Goal: Information Seeking & Learning: Learn about a topic

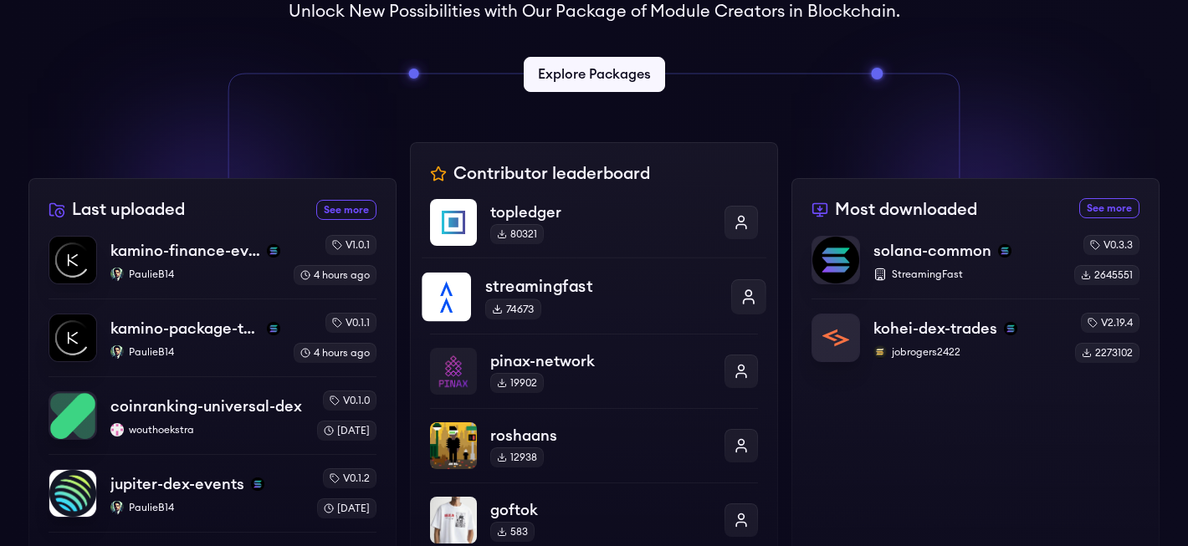
scroll to position [435, 0]
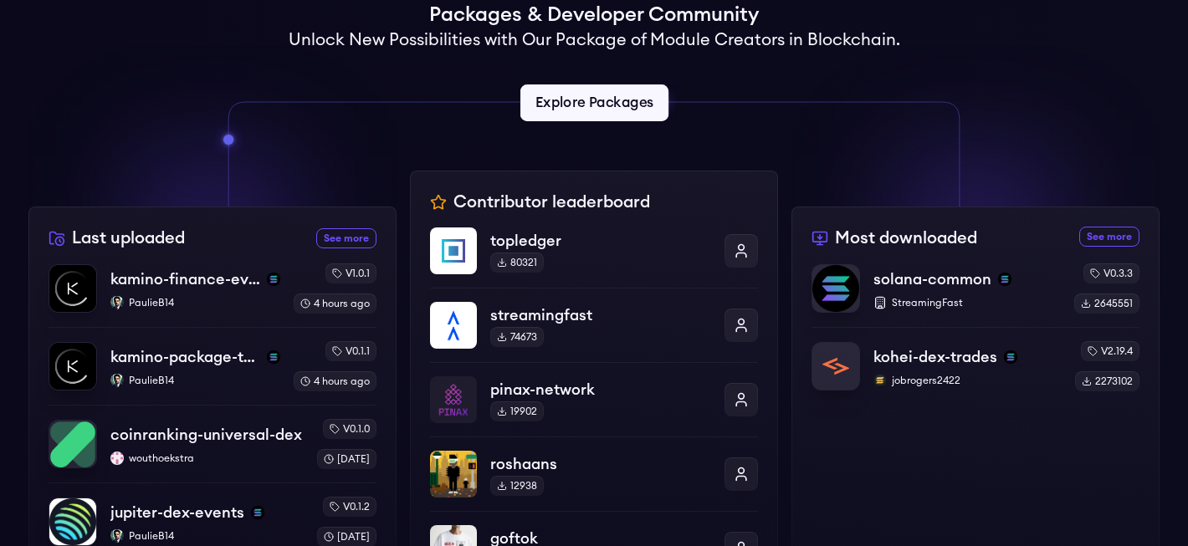
click at [598, 112] on link "Explore Packages" at bounding box center [594, 103] width 148 height 37
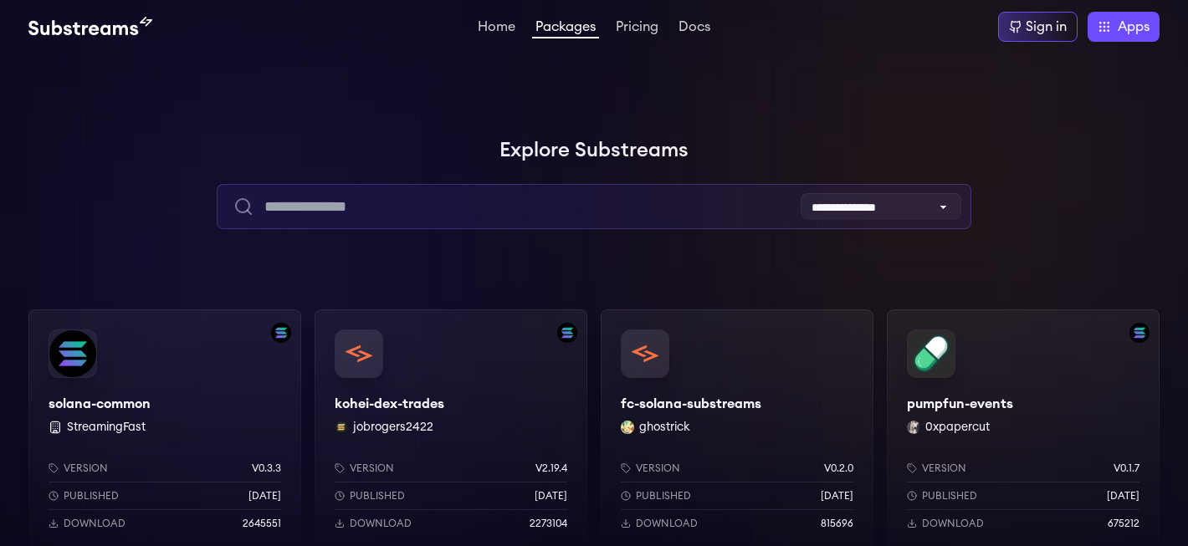
click at [593, 203] on input "text" at bounding box center [594, 206] width 754 height 45
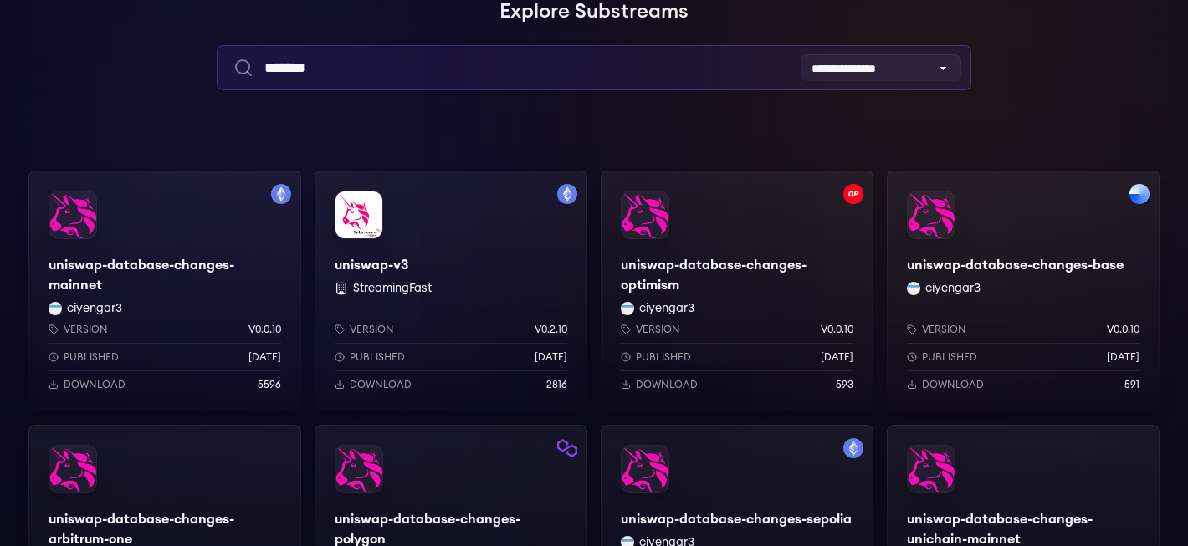
scroll to position [98, 0]
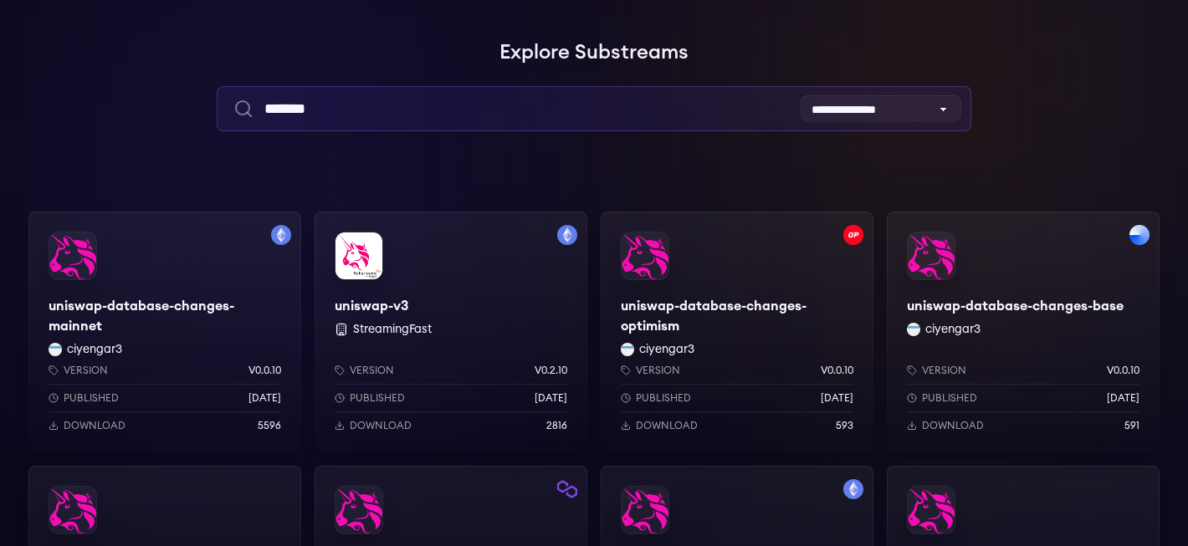
click at [453, 115] on input "*******" at bounding box center [594, 108] width 754 height 45
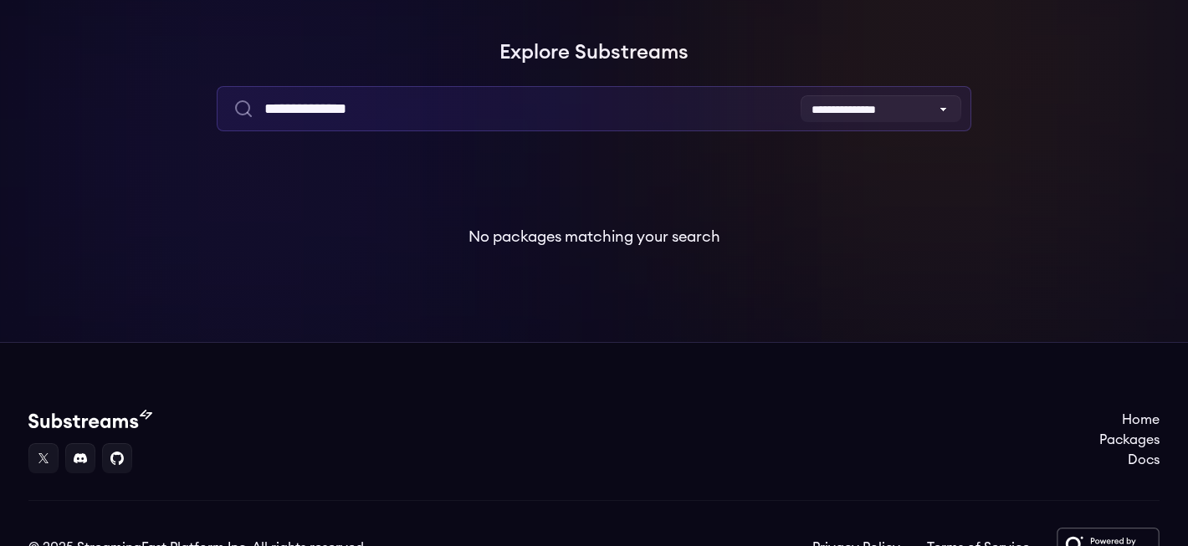
click at [418, 97] on input "**********" at bounding box center [594, 108] width 754 height 45
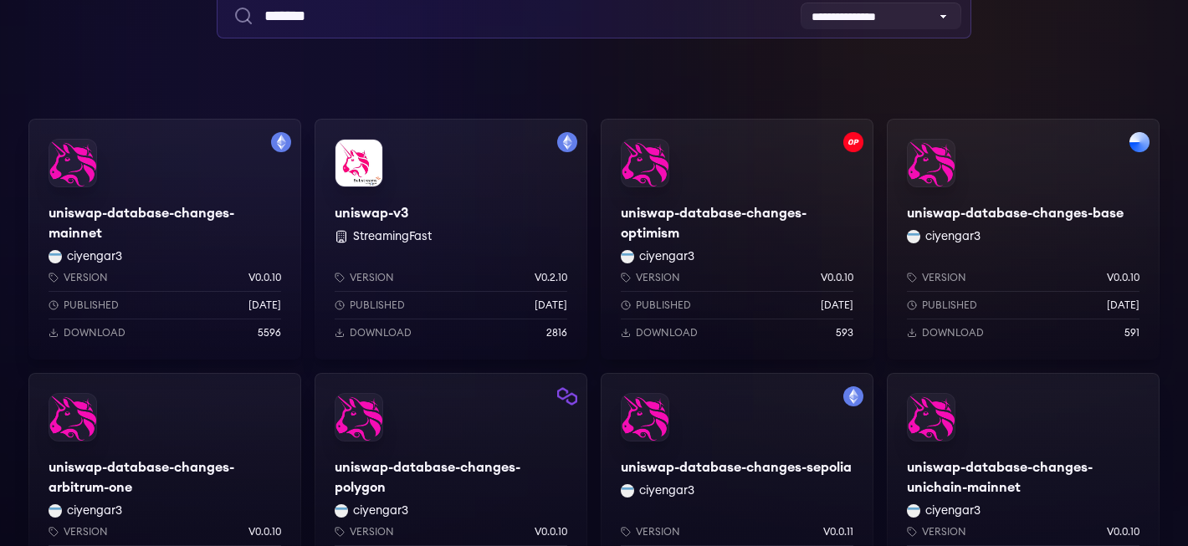
scroll to position [233, 0]
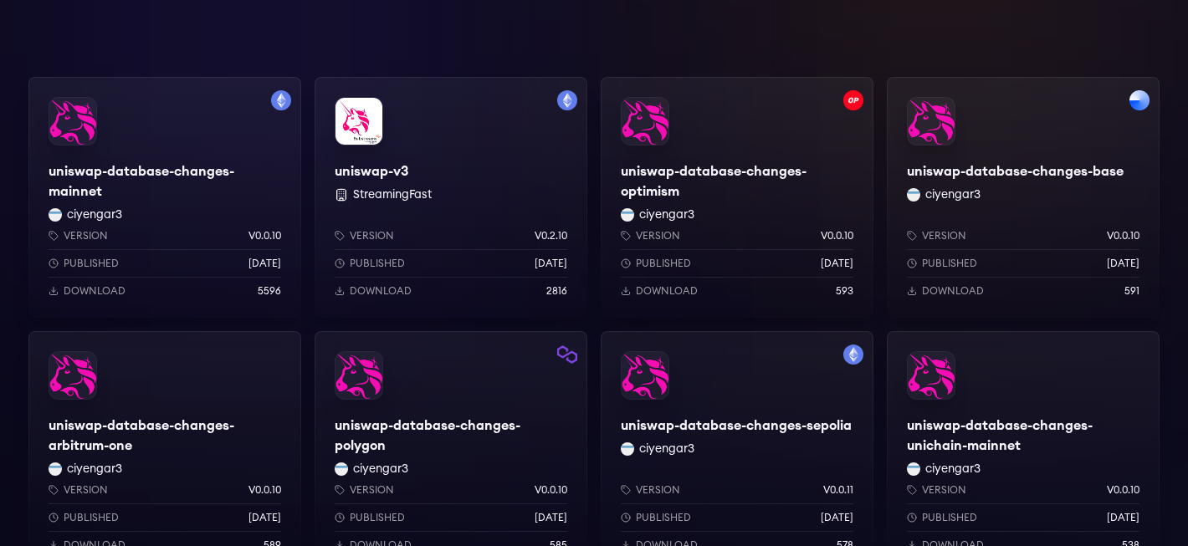
type input "*******"
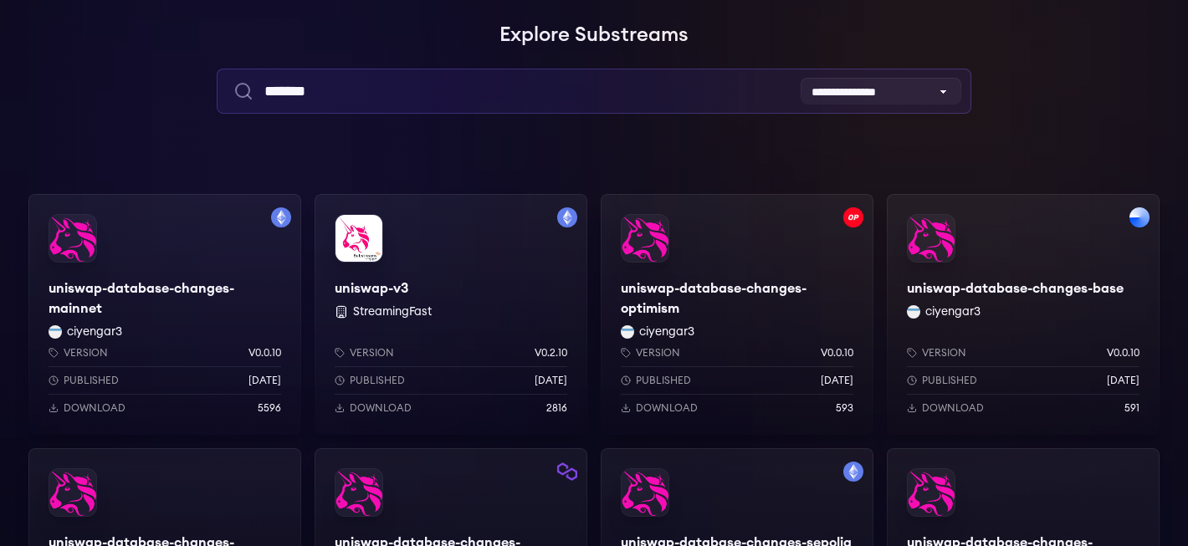
scroll to position [137, 0]
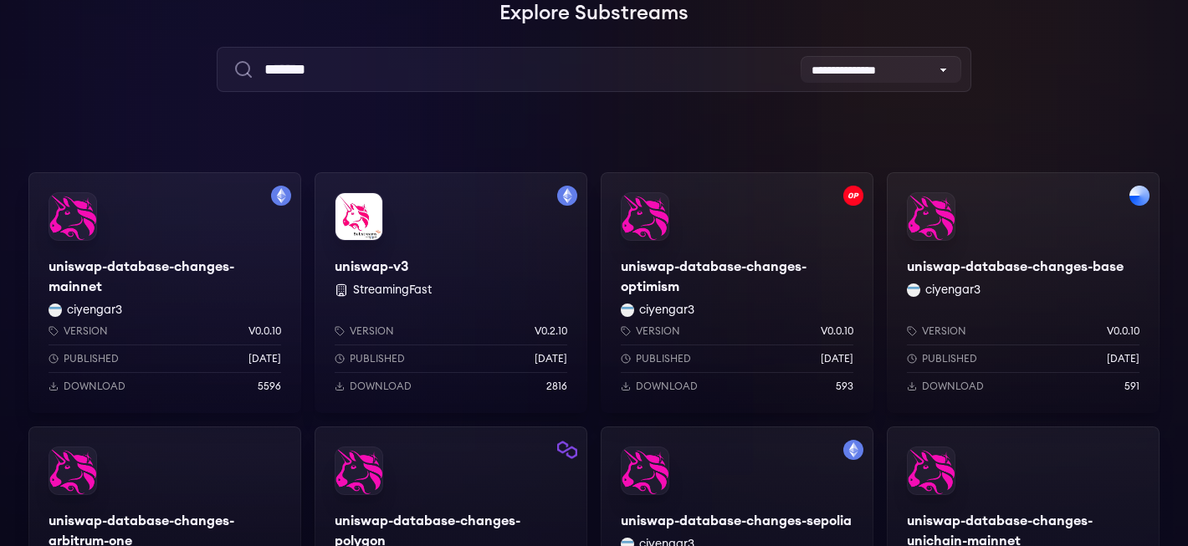
click at [178, 262] on div "uniswap-database-changes-mainnet ciyengar3 Version v0.0.10 Published [DATE] Dow…" at bounding box center [164, 292] width 273 height 241
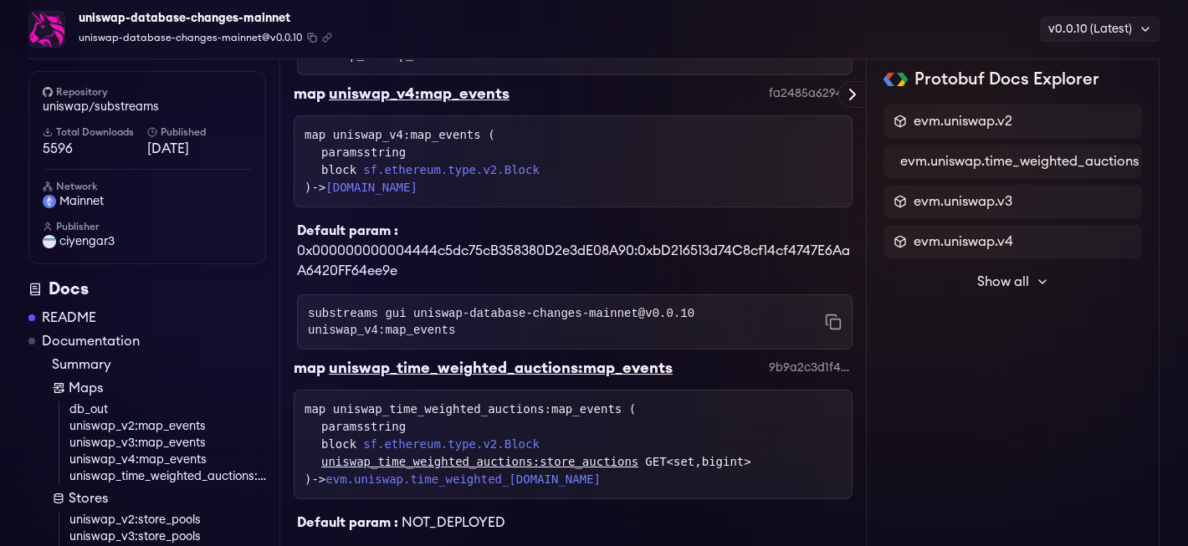
scroll to position [1268, 0]
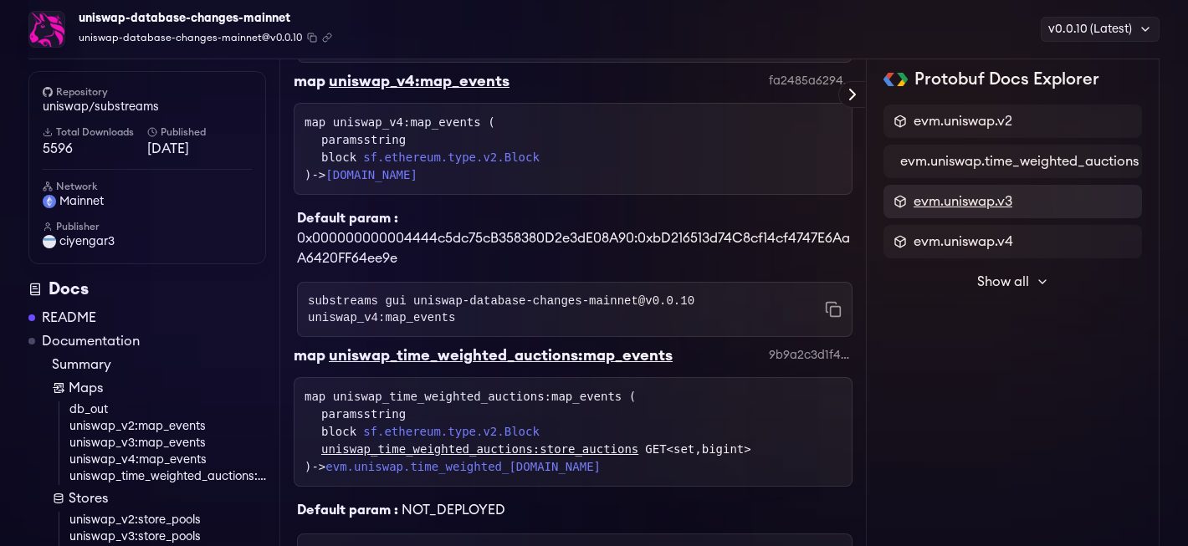
click at [929, 202] on span "evm.uniswap.v3" at bounding box center [963, 202] width 99 height 20
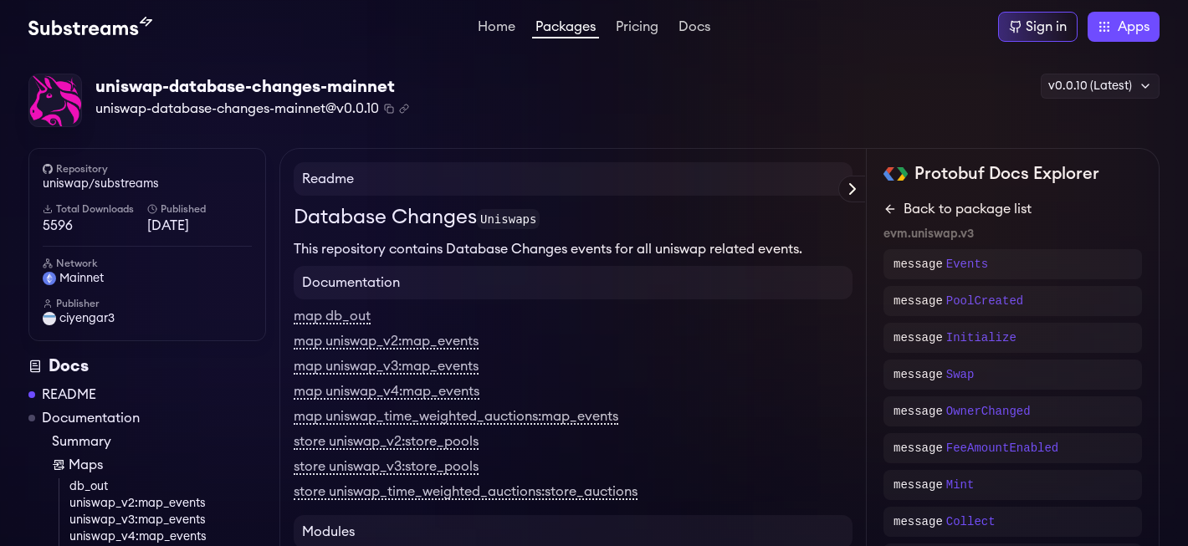
click at [888, 214] on icon at bounding box center [890, 208] width 13 height 13
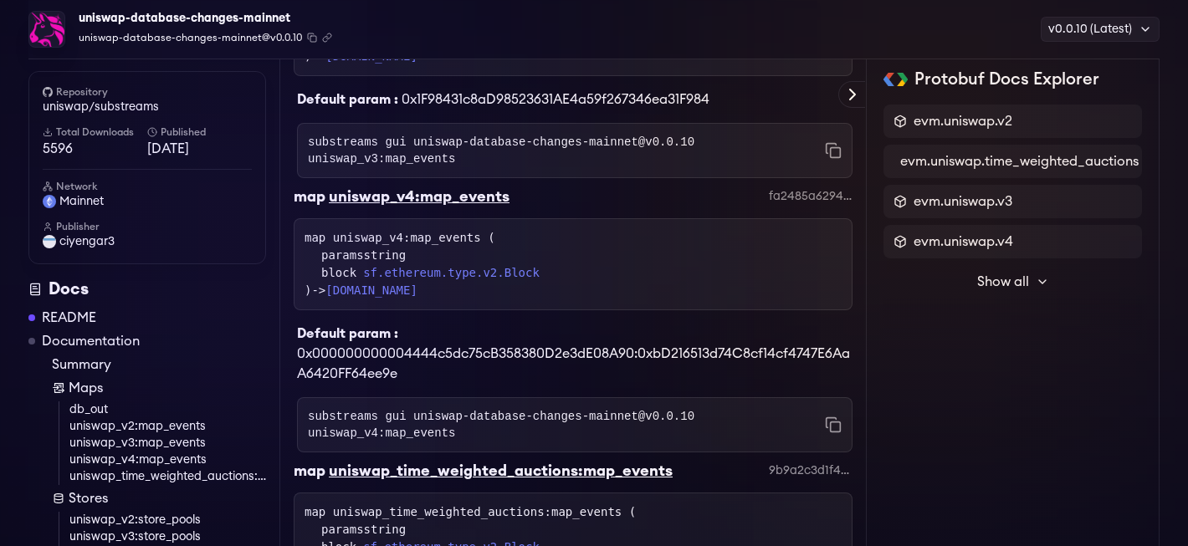
scroll to position [1055, 0]
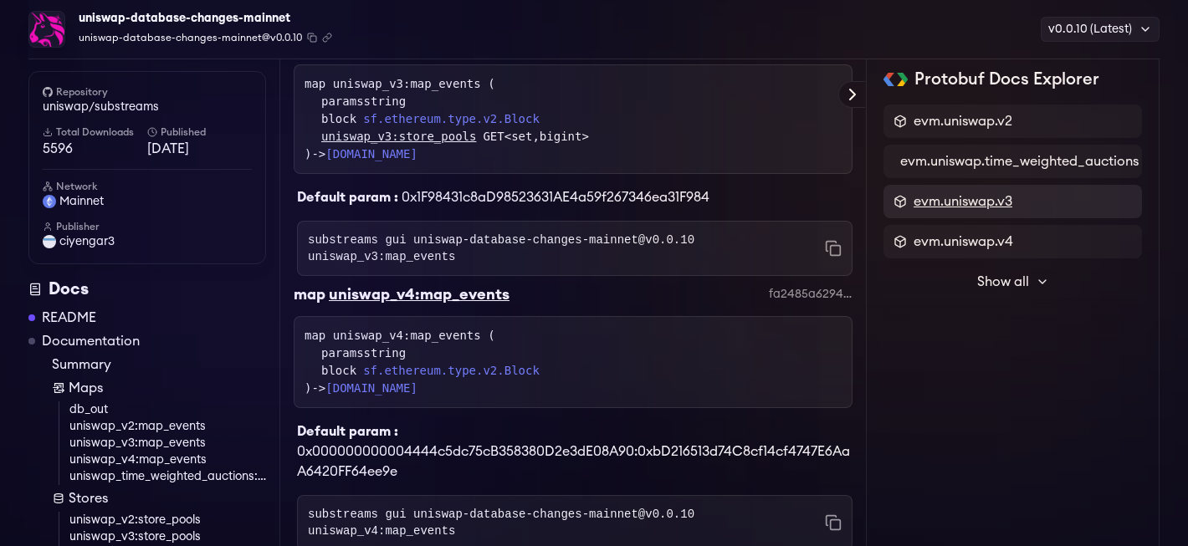
click at [990, 202] on span "evm.uniswap.v3" at bounding box center [963, 202] width 99 height 20
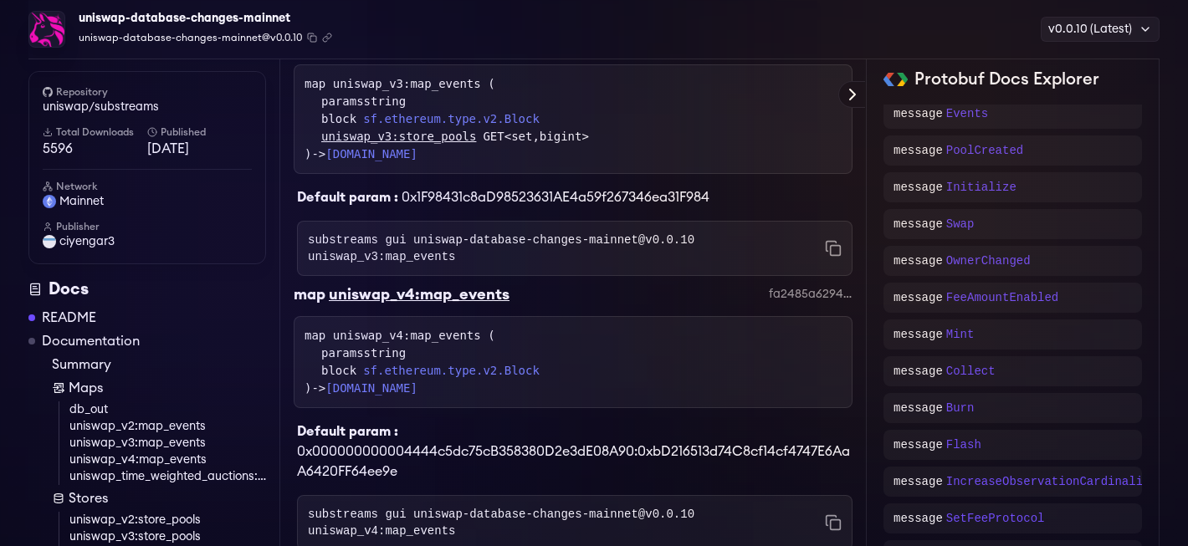
scroll to position [62, 0]
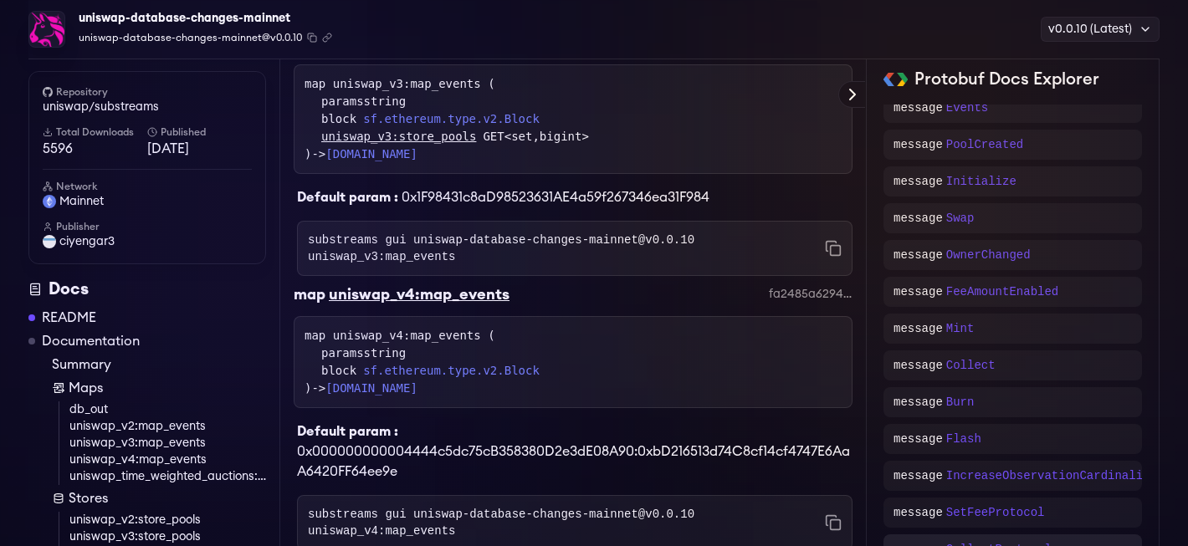
click at [977, 540] on div "message CollectProtocol" at bounding box center [1013, 550] width 259 height 30
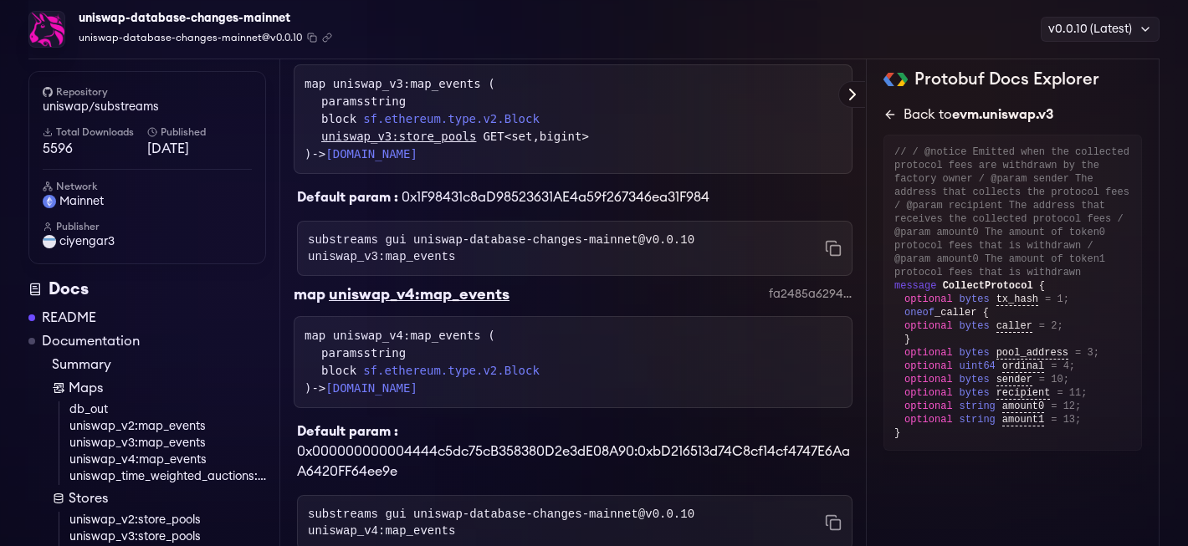
click at [893, 115] on icon at bounding box center [890, 115] width 8 height 0
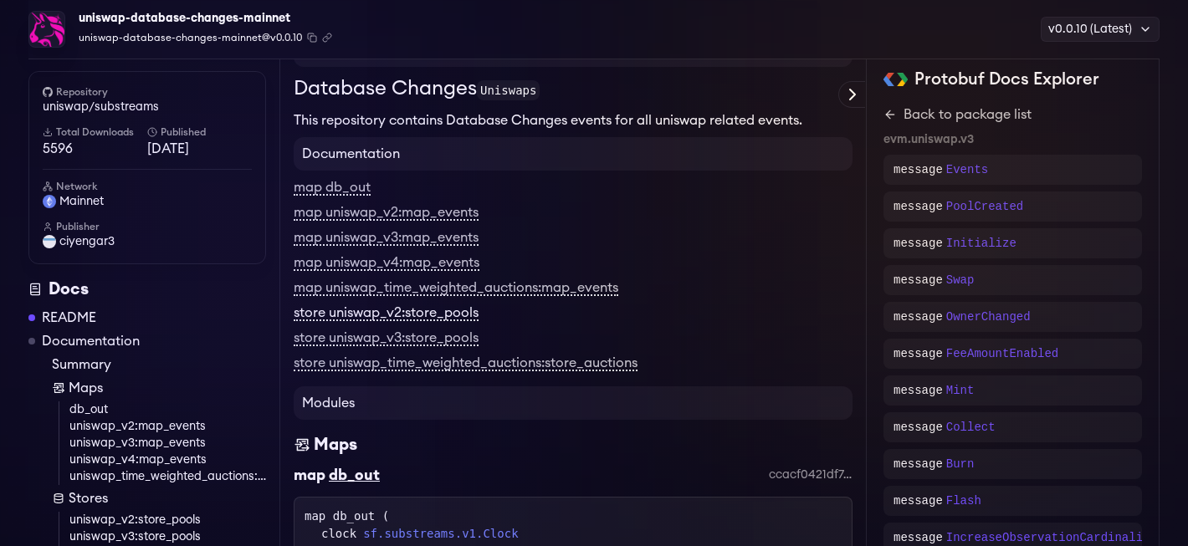
scroll to position [140, 0]
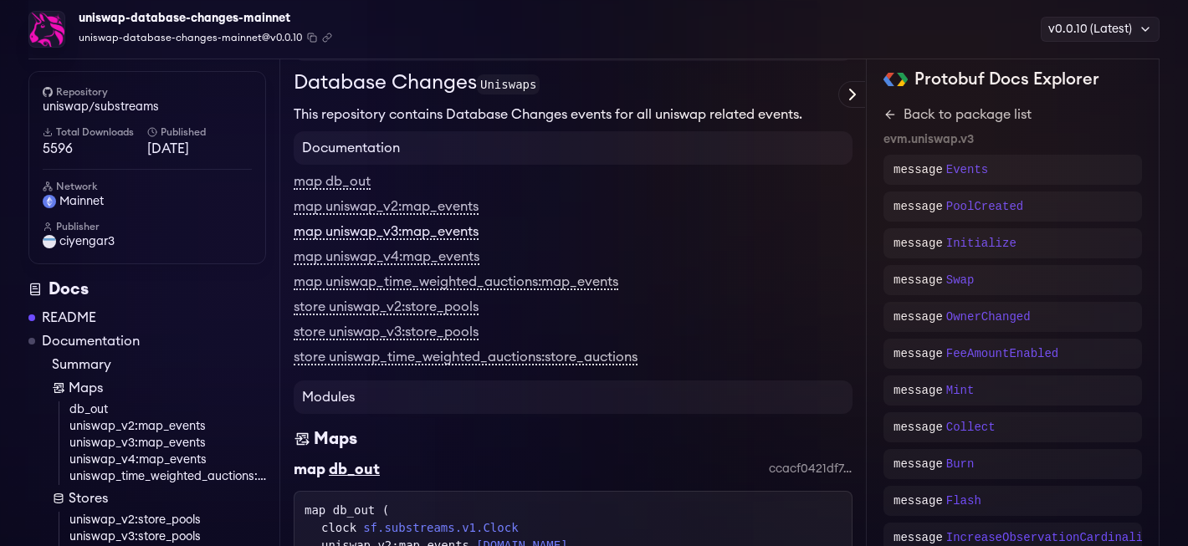
click at [388, 234] on link "map uniswap_v3:map_events" at bounding box center [386, 232] width 185 height 15
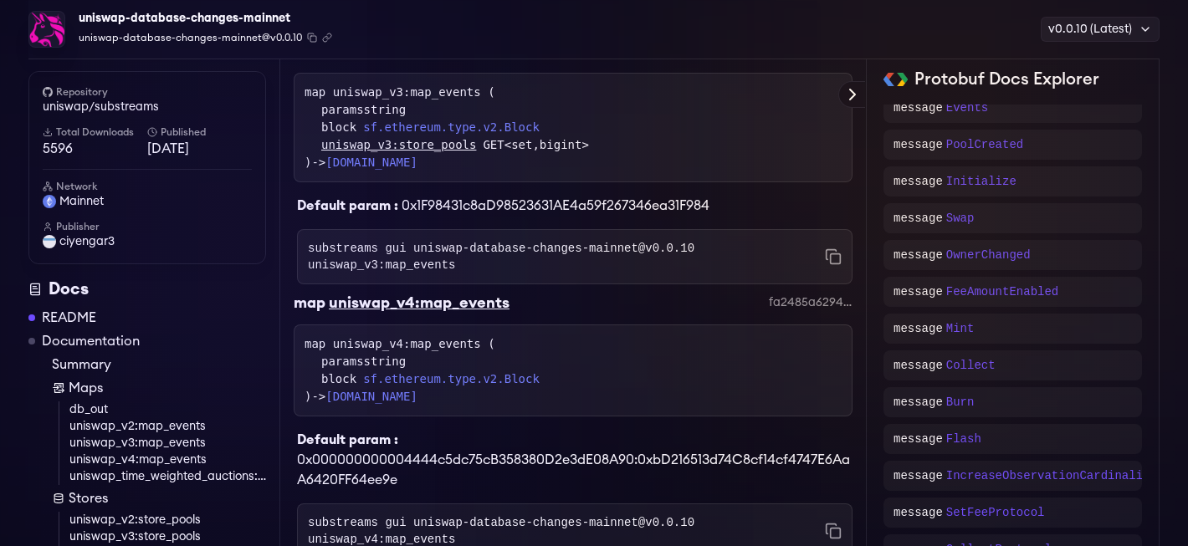
scroll to position [1043, 0]
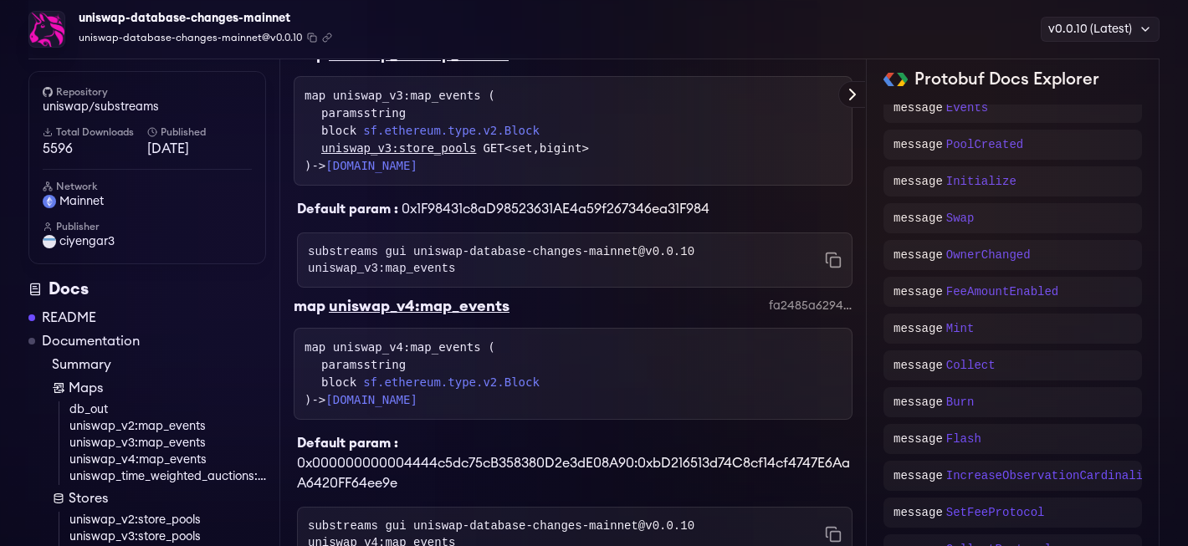
click at [179, 538] on link "uniswap_v3:store_pools" at bounding box center [167, 537] width 197 height 17
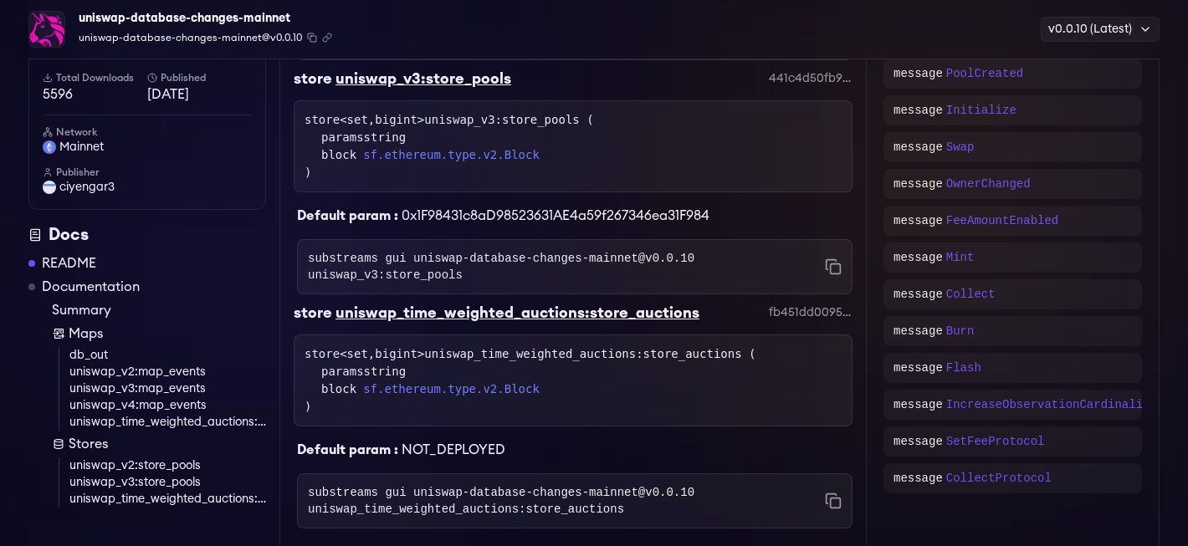
scroll to position [2069, 0]
